Goal: Information Seeking & Learning: Learn about a topic

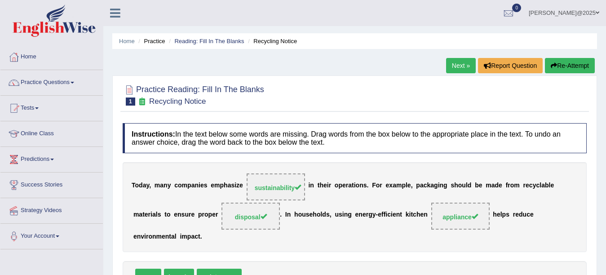
click at [451, 68] on link "Next »" at bounding box center [461, 65] width 30 height 15
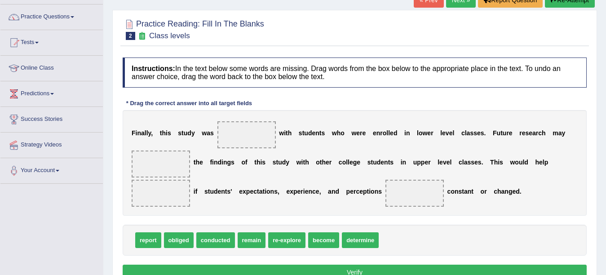
scroll to position [72, 0]
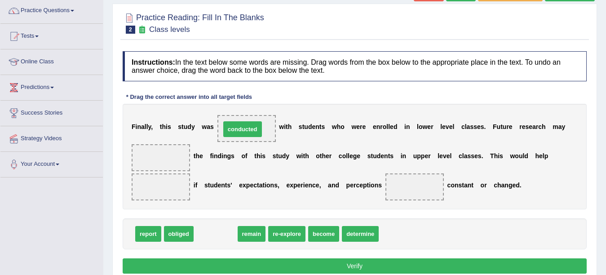
drag, startPoint x: 222, startPoint y: 230, endPoint x: 249, endPoint y: 126, distance: 108.1
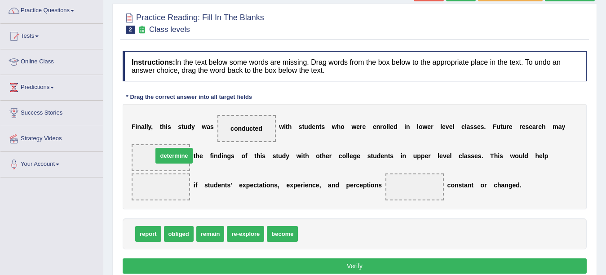
drag, startPoint x: 327, startPoint y: 234, endPoint x: 182, endPoint y: 156, distance: 164.6
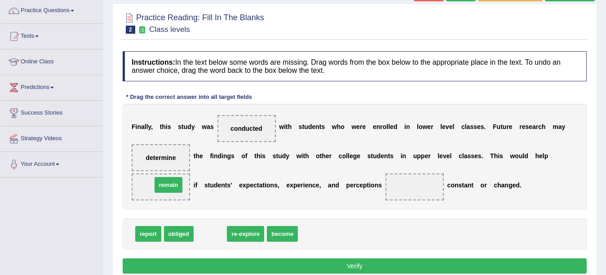
drag, startPoint x: 207, startPoint y: 234, endPoint x: 165, endPoint y: 186, distance: 63.7
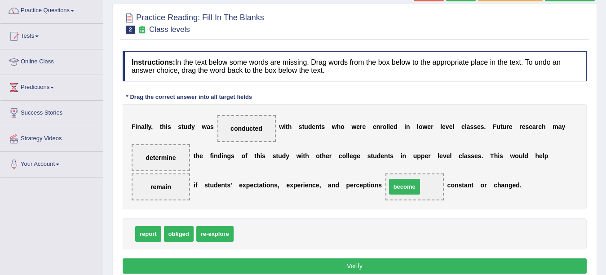
drag, startPoint x: 248, startPoint y: 236, endPoint x: 403, endPoint y: 189, distance: 161.4
click at [353, 267] on button "Verify" at bounding box center [355, 265] width 464 height 15
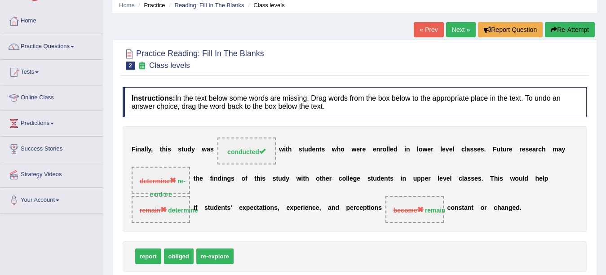
scroll to position [18, 0]
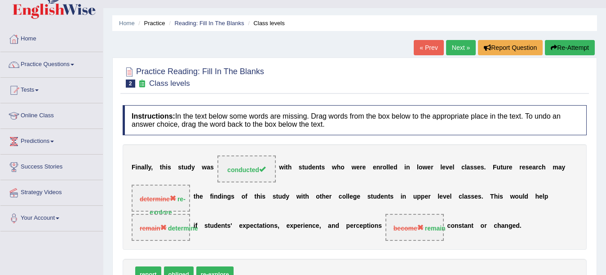
click at [453, 47] on link "Next »" at bounding box center [461, 47] width 30 height 15
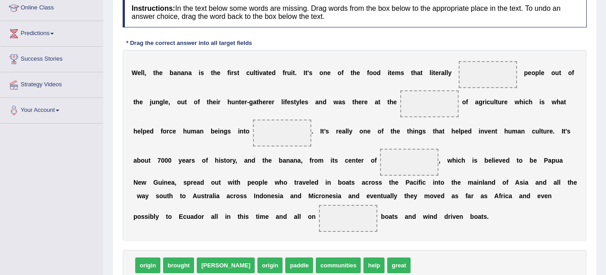
scroll to position [144, 0]
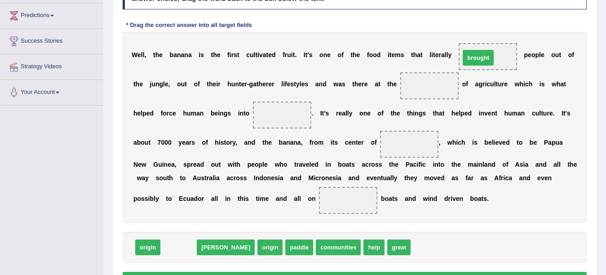
drag, startPoint x: 182, startPoint y: 246, endPoint x: 482, endPoint y: 56, distance: 354.5
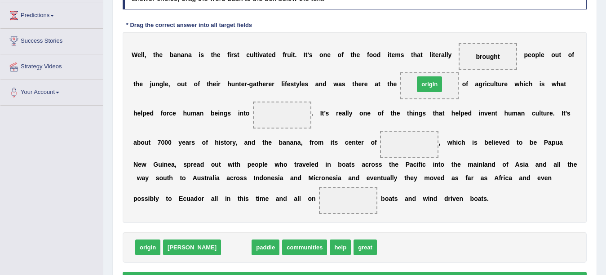
drag, startPoint x: 207, startPoint y: 246, endPoint x: 400, endPoint y: 83, distance: 252.7
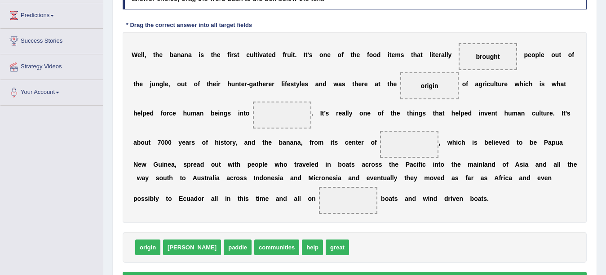
click at [254, 251] on span "communities" at bounding box center [276, 247] width 45 height 16
drag, startPoint x: 202, startPoint y: 246, endPoint x: 217, endPoint y: 143, distance: 104.0
click at [239, 143] on span "paddle" at bounding box center [253, 147] width 28 height 16
drag, startPoint x: 217, startPoint y: 143, endPoint x: 219, endPoint y: 122, distance: 20.7
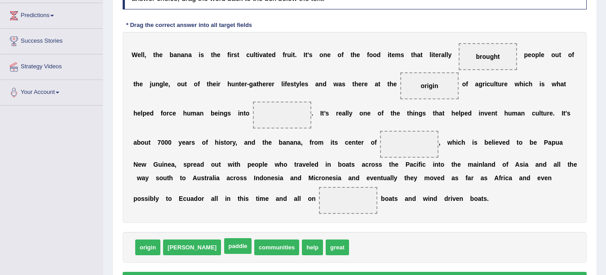
click at [219, 122] on div "W e l l , t h e b a n a n a i s t h e f i r s t c u l t i v a t e d f r u i t .…" at bounding box center [355, 127] width 464 height 191
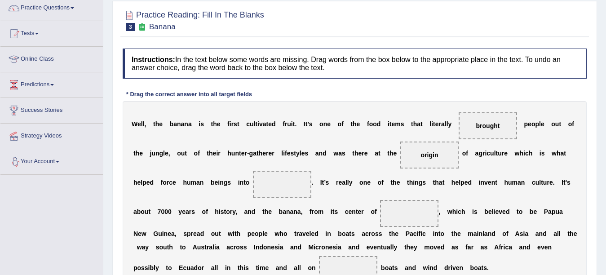
scroll to position [32, 0]
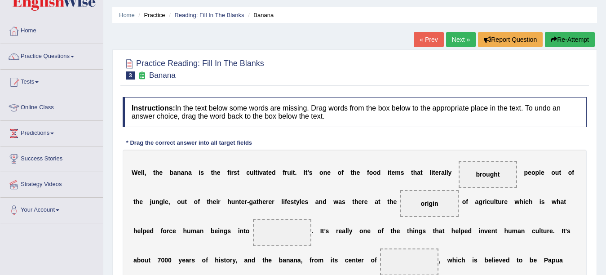
click at [235, 203] on div "W e l l , t h e b a n a n a i s t h e f i r s t c u l t i v a t e d f r u i t .…" at bounding box center [355, 245] width 464 height 191
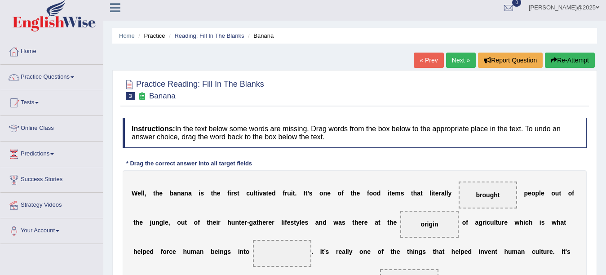
scroll to position [4, 0]
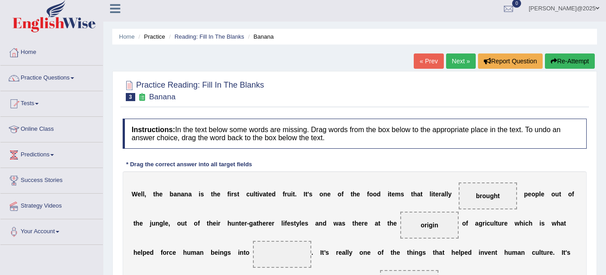
click at [315, 177] on div "W e l l , t h e b a n a n a i s t h e f i r s t c u l t i v a t e d f r u i t .…" at bounding box center [355, 266] width 464 height 191
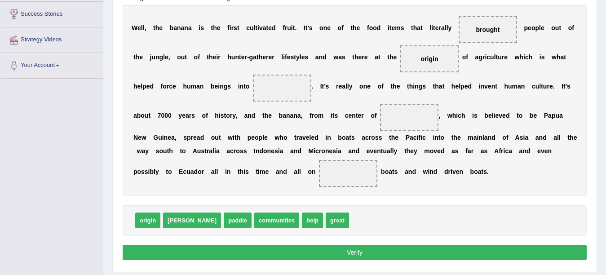
scroll to position [184, 0]
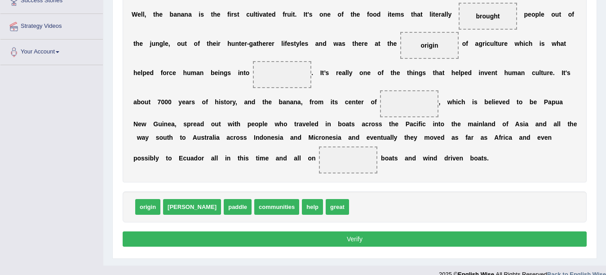
drag, startPoint x: 227, startPoint y: 172, endPoint x: 203, endPoint y: 202, distance: 38.7
click at [203, 202] on div "Instructions: In the text below some words are missing. Drag words from the box…" at bounding box center [354, 93] width 468 height 319
drag, startPoint x: 203, startPoint y: 202, endPoint x: 233, endPoint y: 70, distance: 135.9
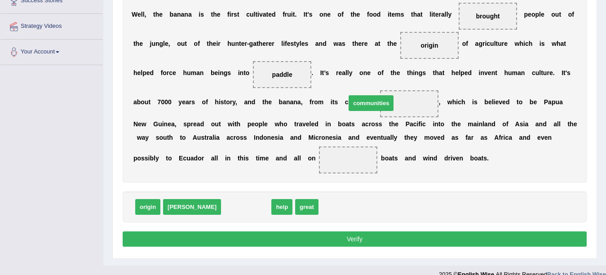
drag, startPoint x: 215, startPoint y: 205, endPoint x: 340, endPoint y: 101, distance: 162.3
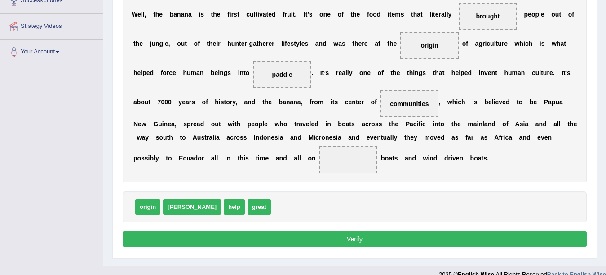
drag, startPoint x: 243, startPoint y: 70, endPoint x: 236, endPoint y: 61, distance: 11.8
click at [253, 61] on span "paddle" at bounding box center [282, 74] width 58 height 27
click at [272, 77] on span "paddle" at bounding box center [282, 74] width 20 height 7
drag, startPoint x: 233, startPoint y: 77, endPoint x: 178, endPoint y: 163, distance: 102.0
click at [176, 207] on span "dawn" at bounding box center [192, 207] width 58 height 16
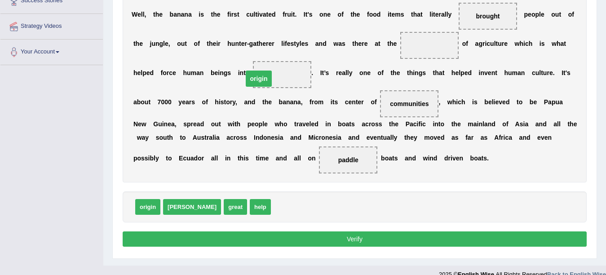
drag, startPoint x: 401, startPoint y: 45, endPoint x: 230, endPoint y: 79, distance: 173.9
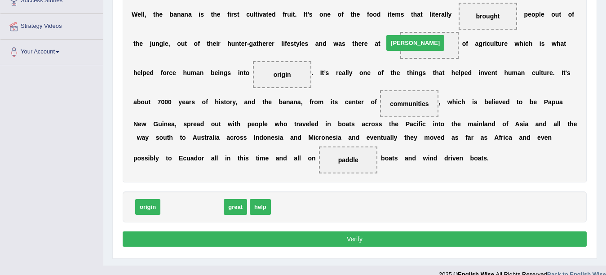
drag, startPoint x: 172, startPoint y: 208, endPoint x: 395, endPoint y: 44, distance: 276.9
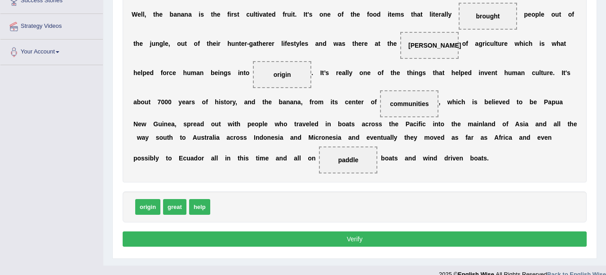
click at [349, 238] on button "Verify" at bounding box center [355, 238] width 464 height 15
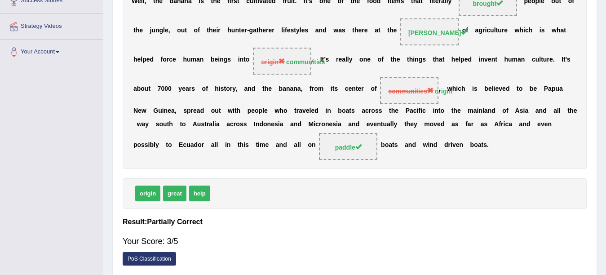
scroll to position [0, 0]
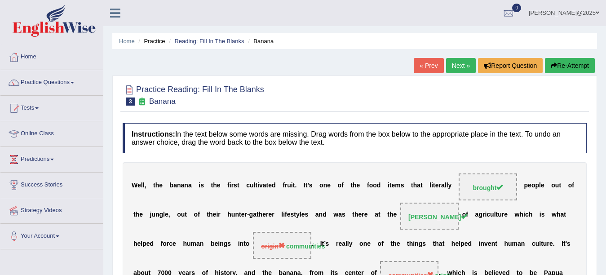
click at [457, 69] on link "Next »" at bounding box center [461, 65] width 30 height 15
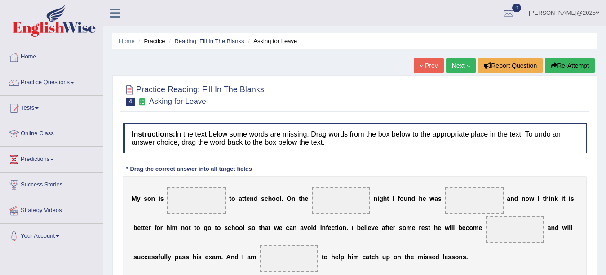
click at [72, 81] on link "Practice Questions" at bounding box center [51, 81] width 102 height 22
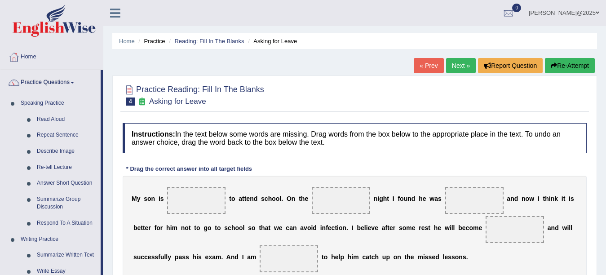
scroll to position [241, 0]
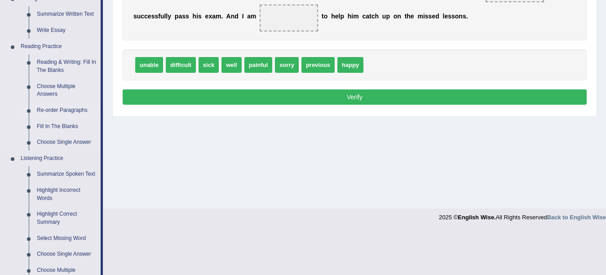
click at [64, 110] on link "Re-order Paragraphs" at bounding box center [67, 110] width 68 height 16
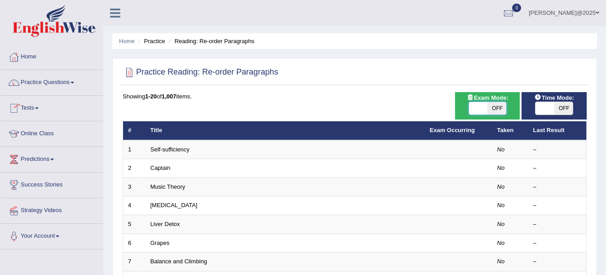
click at [481, 106] on span at bounding box center [478, 108] width 18 height 13
checkbox input "true"
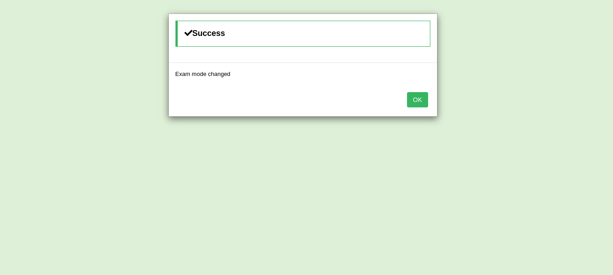
click at [420, 100] on button "OK" at bounding box center [417, 99] width 21 height 15
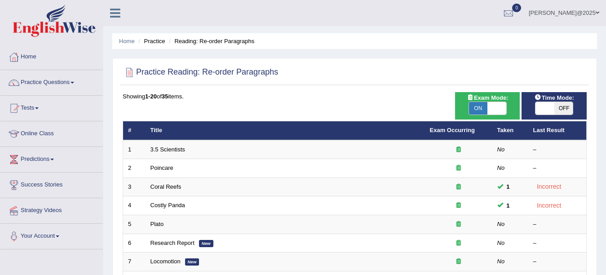
click at [544, 111] on span at bounding box center [544, 108] width 18 height 13
checkbox input "true"
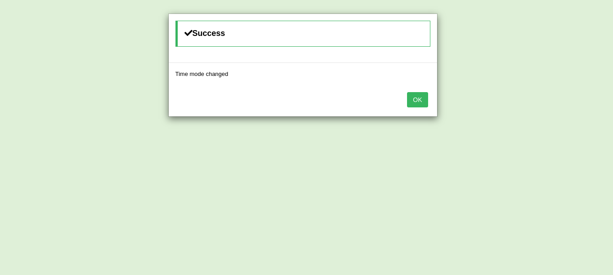
click at [418, 100] on button "OK" at bounding box center [417, 99] width 21 height 15
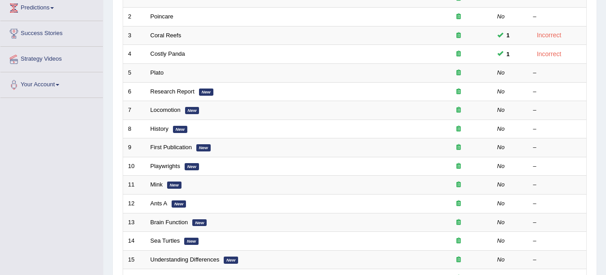
scroll to position [151, 0]
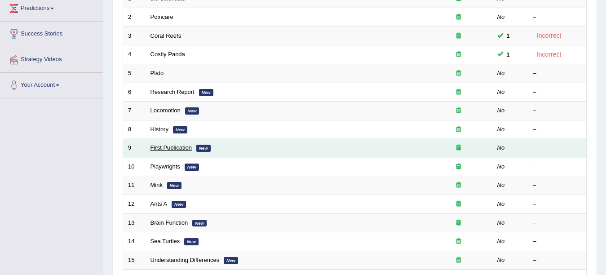
click at [172, 146] on link "First Publication" at bounding box center [170, 147] width 41 height 7
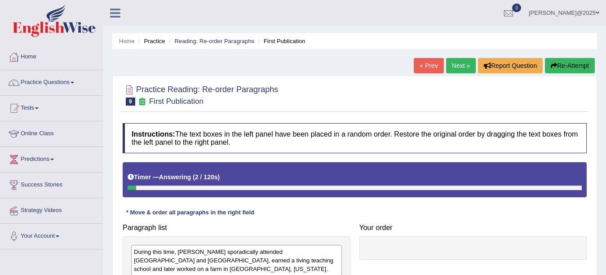
scroll to position [197, 0]
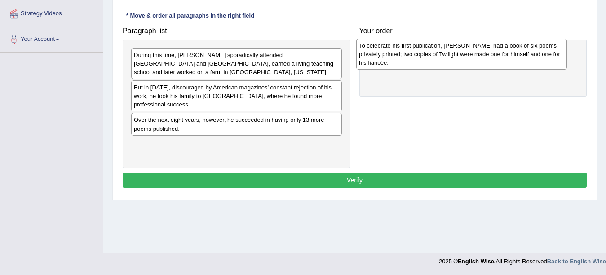
drag, startPoint x: 274, startPoint y: 72, endPoint x: 500, endPoint y: 39, distance: 228.8
click at [500, 39] on div "To celebrate his first publication, Frost had a book of six poems privately pri…" at bounding box center [461, 54] width 211 height 31
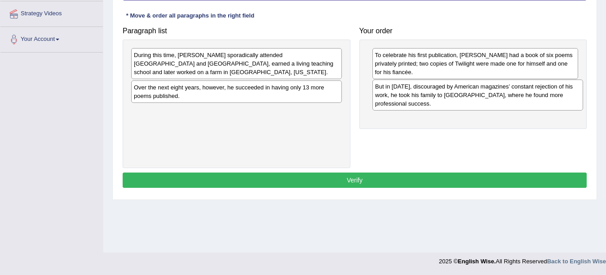
drag, startPoint x: 246, startPoint y: 93, endPoint x: 487, endPoint y: 101, distance: 241.3
click at [487, 101] on div "But in 1912, discouraged by American magazines’ constant rejection of his work,…" at bounding box center [477, 94] width 211 height 31
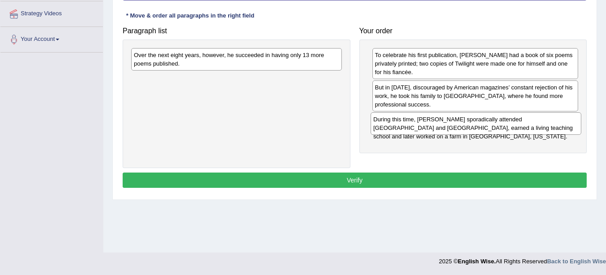
drag, startPoint x: 281, startPoint y: 61, endPoint x: 520, endPoint y: 125, distance: 247.4
click at [520, 125] on div "During this time, Frost sporadically attended Dartmouth and Harvard, earned a l…" at bounding box center [476, 123] width 211 height 22
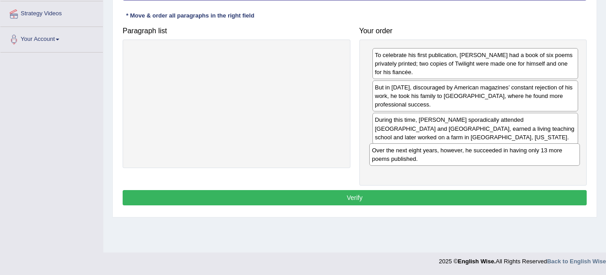
drag, startPoint x: 251, startPoint y: 63, endPoint x: 493, endPoint y: 157, distance: 259.6
click at [490, 158] on div "Over the next eight years, however, he succeeded in having only 13 more poems p…" at bounding box center [474, 154] width 211 height 22
click at [364, 199] on button "Verify" at bounding box center [355, 197] width 464 height 15
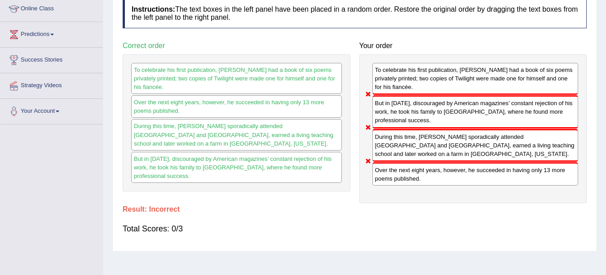
scroll to position [0, 0]
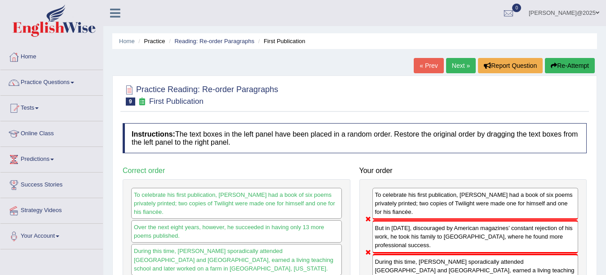
click at [463, 63] on link "Next »" at bounding box center [461, 65] width 30 height 15
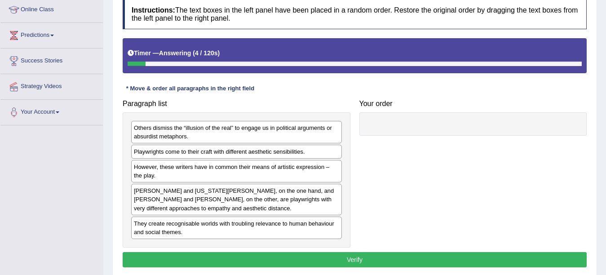
scroll to position [126, 0]
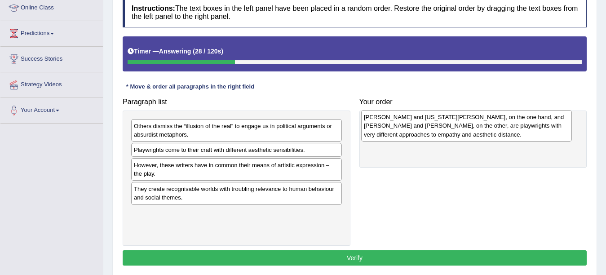
drag, startPoint x: 185, startPoint y: 202, endPoint x: 415, endPoint y: 130, distance: 240.9
click at [415, 130] on div "Thornton Wilder and Tennessee Williams, on the one hand, and Bertolt Brecht and…" at bounding box center [466, 125] width 211 height 31
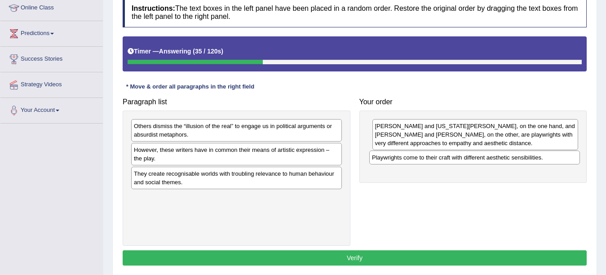
drag, startPoint x: 304, startPoint y: 152, endPoint x: 543, endPoint y: 160, distance: 238.6
click at [543, 160] on div "Playwrights come to their craft with different aesthetic sensibilities." at bounding box center [474, 157] width 211 height 14
click at [289, 155] on div "However, these writers have in common their means of artistic expression – the …" at bounding box center [236, 154] width 211 height 22
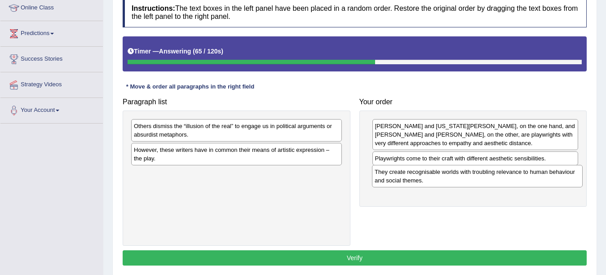
drag, startPoint x: 253, startPoint y: 183, endPoint x: 492, endPoint y: 182, distance: 238.5
click at [492, 182] on div "They create recognisable worlds with troubling relevance to human behaviour and…" at bounding box center [477, 176] width 211 height 22
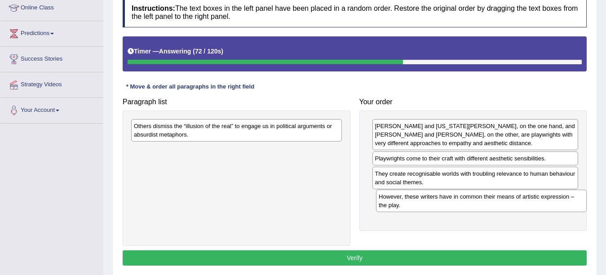
drag, startPoint x: 285, startPoint y: 160, endPoint x: 530, endPoint y: 207, distance: 248.7
click at [530, 207] on div "However, these writers have in common their means of artistic expression – the …" at bounding box center [481, 201] width 211 height 22
click at [210, 129] on div "Others dismiss the “illusion of the real” to engage us in political arguments o…" at bounding box center [236, 130] width 211 height 22
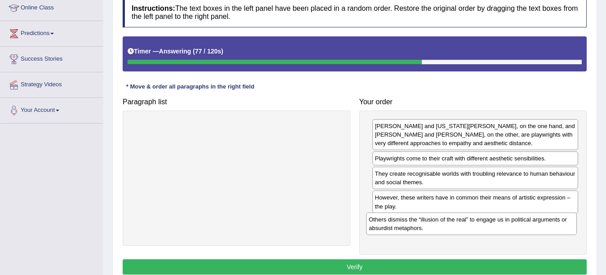
drag, startPoint x: 211, startPoint y: 133, endPoint x: 447, endPoint y: 227, distance: 253.8
click at [447, 227] on div "Others dismiss the “illusion of the real” to engage us in political arguments o…" at bounding box center [471, 223] width 211 height 22
click at [355, 269] on button "Verify" at bounding box center [355, 266] width 464 height 15
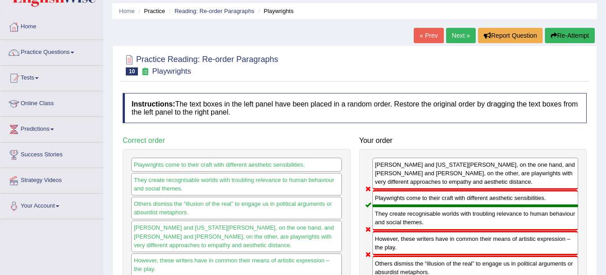
scroll to position [0, 0]
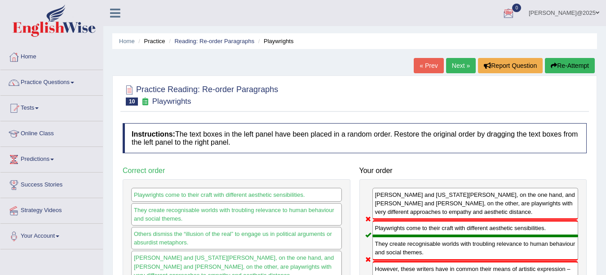
click at [466, 64] on link "Next »" at bounding box center [461, 65] width 30 height 15
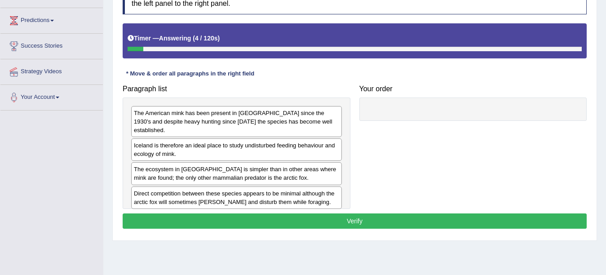
scroll to position [144, 0]
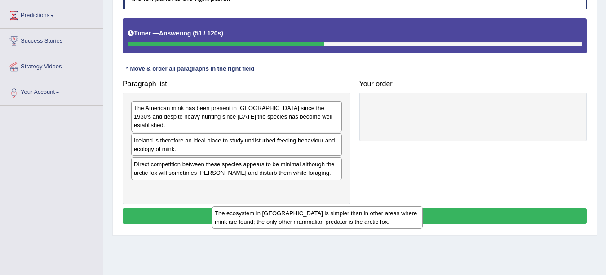
drag, startPoint x: 199, startPoint y: 159, endPoint x: 269, endPoint y: 214, distance: 89.5
click at [275, 216] on div "The ecosystem in [GEOGRAPHIC_DATA] is simpler than in other areas where mink ar…" at bounding box center [317, 217] width 211 height 22
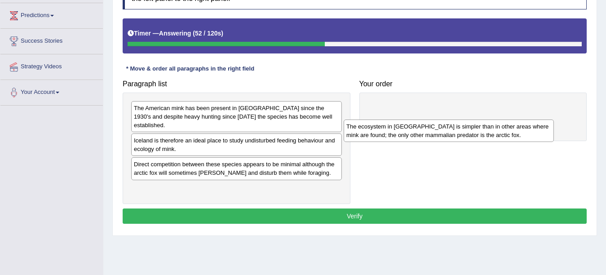
drag, startPoint x: 269, startPoint y: 214, endPoint x: 261, endPoint y: 203, distance: 14.0
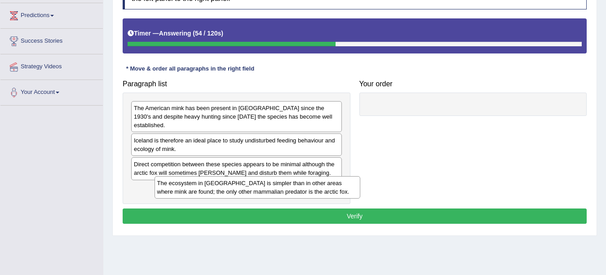
drag, startPoint x: 396, startPoint y: 109, endPoint x: 175, endPoint y: 183, distance: 233.6
click at [175, 183] on div "The ecosystem in [GEOGRAPHIC_DATA] is simpler than in other areas where mink ar…" at bounding box center [257, 187] width 206 height 22
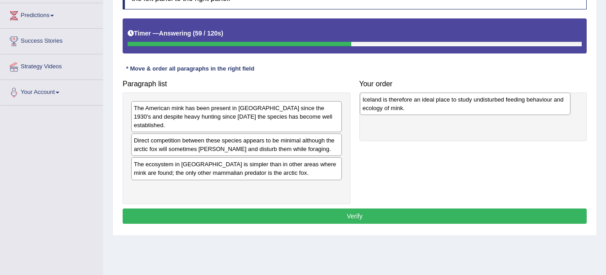
drag, startPoint x: 269, startPoint y: 135, endPoint x: 498, endPoint y: 103, distance: 230.9
click at [498, 103] on div "Iceland is therefore an ideal place to study undisturbed feeding behaviour and …" at bounding box center [465, 104] width 211 height 22
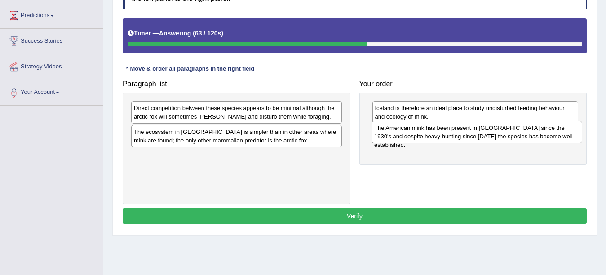
drag, startPoint x: 283, startPoint y: 119, endPoint x: 524, endPoint y: 139, distance: 241.1
click at [524, 139] on div "The American mink has been present in [GEOGRAPHIC_DATA] since the 1930's and de…" at bounding box center [476, 132] width 211 height 22
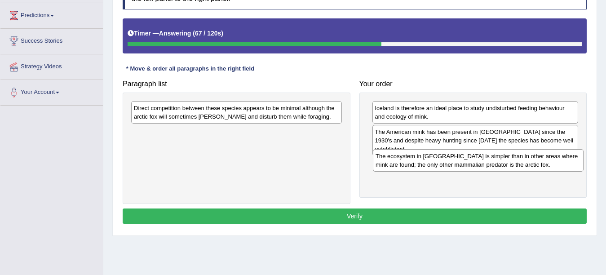
drag, startPoint x: 303, startPoint y: 133, endPoint x: 544, endPoint y: 158, distance: 242.9
click at [544, 158] on div "The ecosystem in [GEOGRAPHIC_DATA] is simpler than in other areas where mink ar…" at bounding box center [478, 160] width 211 height 22
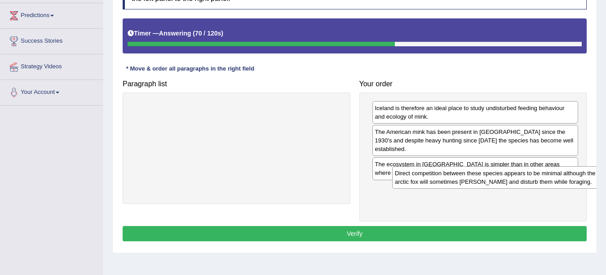
drag, startPoint x: 231, startPoint y: 118, endPoint x: 481, endPoint y: 188, distance: 259.4
click at [484, 186] on div "Direct competition between these species appears to be minimal although the arc…" at bounding box center [497, 177] width 211 height 22
click at [481, 188] on div "Direct competition between these species appears to be minimal although the arc…" at bounding box center [497, 177] width 211 height 22
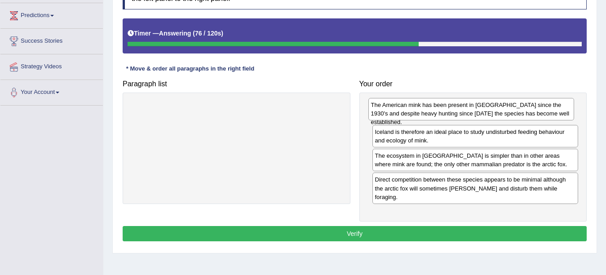
drag, startPoint x: 478, startPoint y: 137, endPoint x: 474, endPoint y: 110, distance: 27.2
click at [474, 110] on div "The American mink has been present in [GEOGRAPHIC_DATA] since the 1930's and de…" at bounding box center [471, 109] width 206 height 22
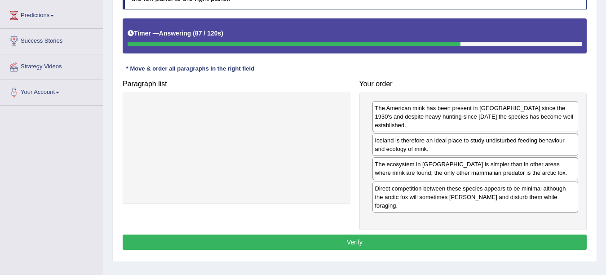
click at [349, 234] on button "Verify" at bounding box center [355, 241] width 464 height 15
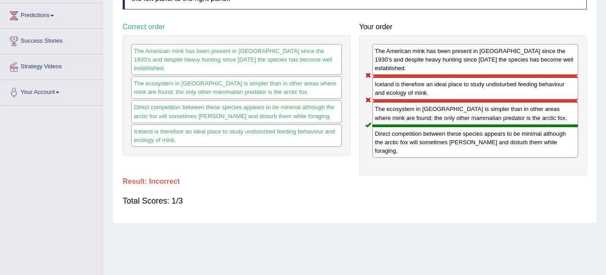
scroll to position [0, 0]
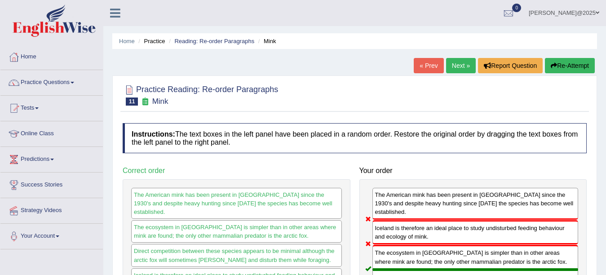
click at [40, 106] on link "Tests" at bounding box center [51, 107] width 102 height 22
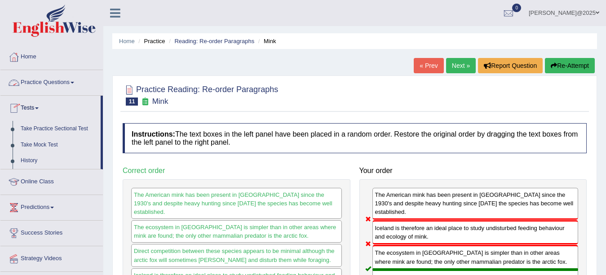
click at [76, 81] on link "Practice Questions" at bounding box center [51, 81] width 102 height 22
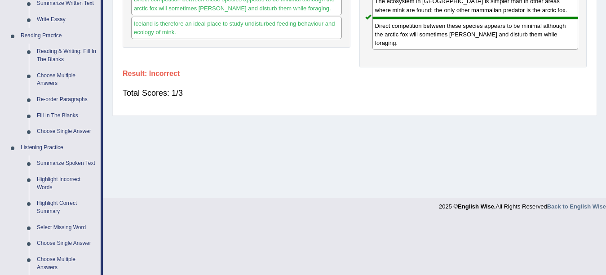
scroll to position [269, 0]
